Goal: Navigation & Orientation: Find specific page/section

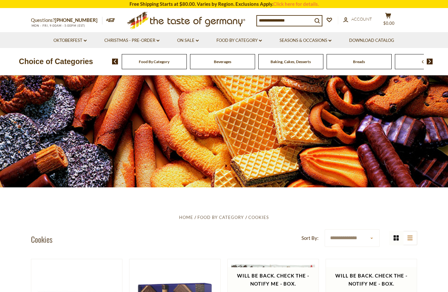
scroll to position [4, 0]
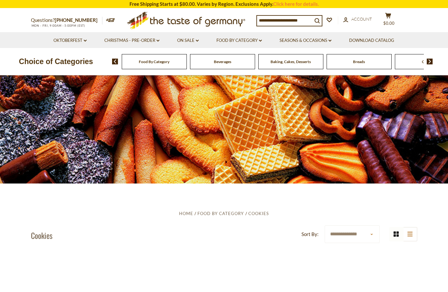
click at [157, 62] on span "Food By Category" at bounding box center [154, 61] width 31 height 5
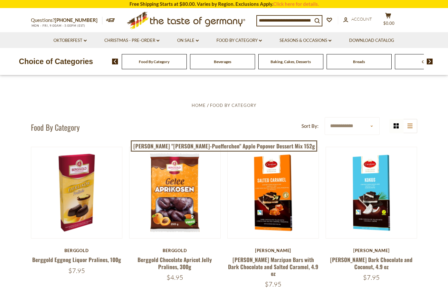
click at [432, 61] on img at bounding box center [430, 62] width 6 height 6
click at [304, 61] on span "Cookies" at bounding box center [308, 61] width 14 height 5
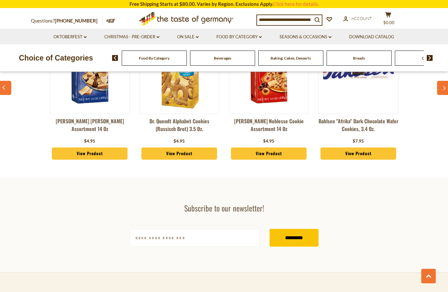
scroll to position [1755, 0]
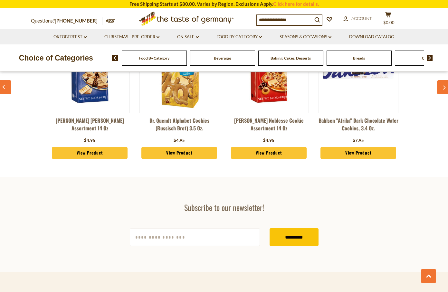
click at [436, 89] on div "Hans Freitag Desiree Wafer Assortment 14 oz $4.95 View Product Dr. Quendt Alpha…" at bounding box center [224, 92] width 448 height 155
click at [438, 89] on button "button" at bounding box center [444, 87] width 14 height 14
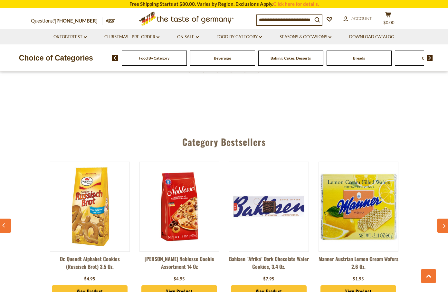
scroll to position [1592, 0]
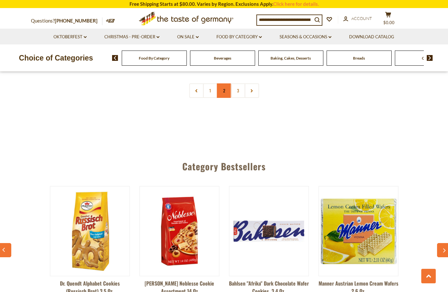
click at [220, 92] on link "2" at bounding box center [224, 90] width 15 height 15
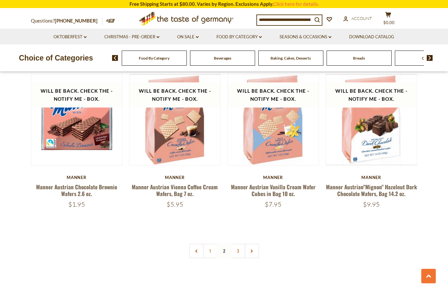
scroll to position [1431, 0]
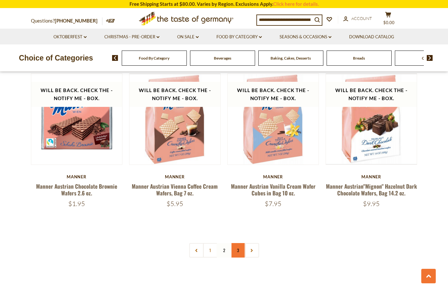
click at [240, 243] on link "3" at bounding box center [238, 250] width 15 height 15
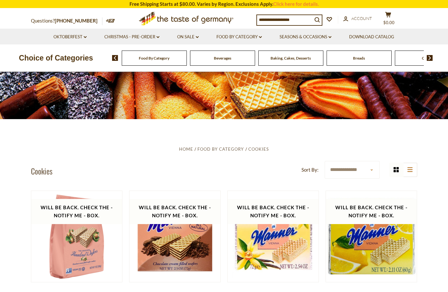
scroll to position [0, 0]
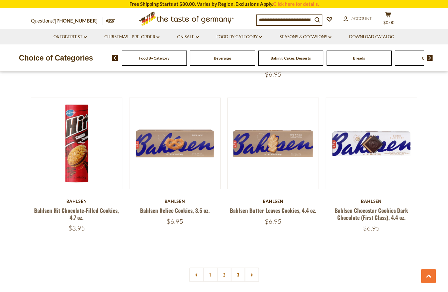
scroll to position [1443, 0]
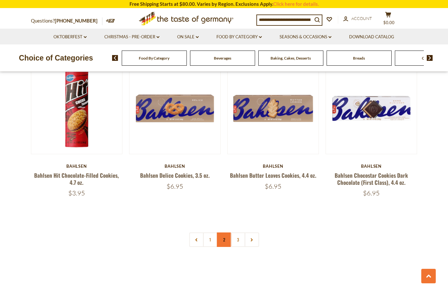
click at [225, 239] on link "2" at bounding box center [224, 240] width 15 height 15
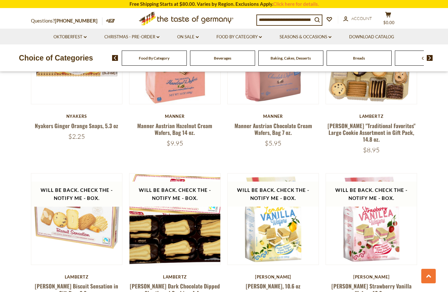
scroll to position [1080, 0]
